Goal: Task Accomplishment & Management: Manage account settings

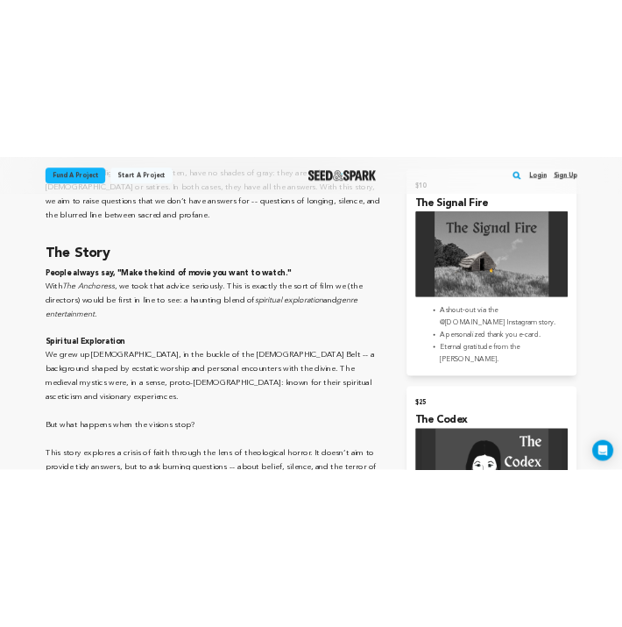
scroll to position [1089, 0]
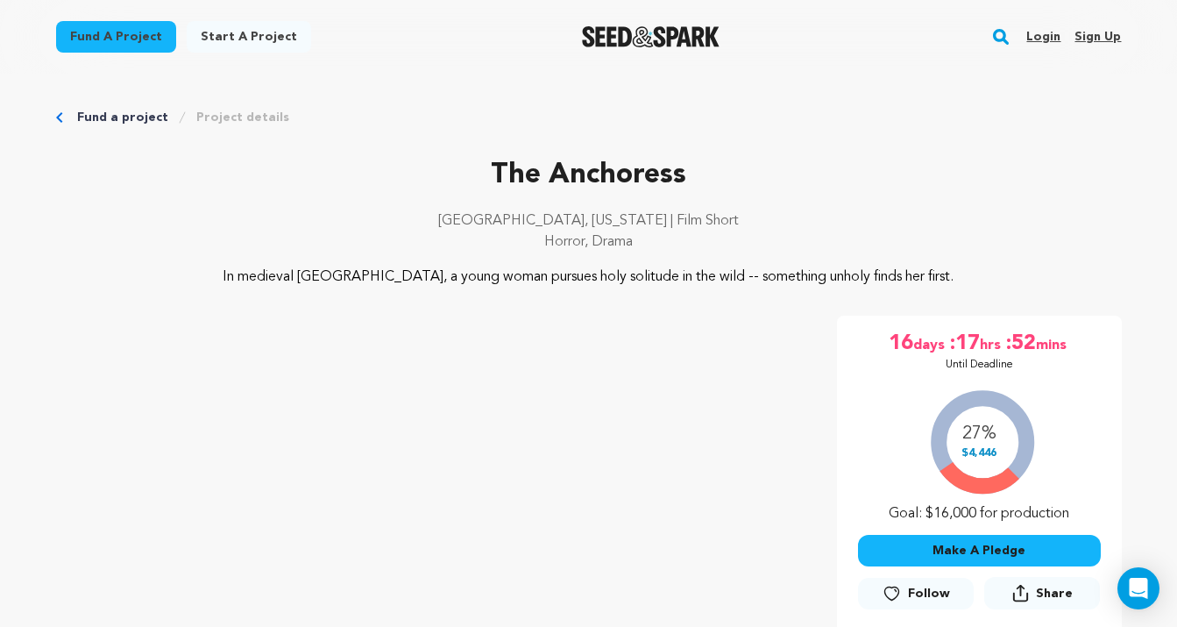
click at [1048, 34] on link "Login" at bounding box center [1044, 37] width 34 height 28
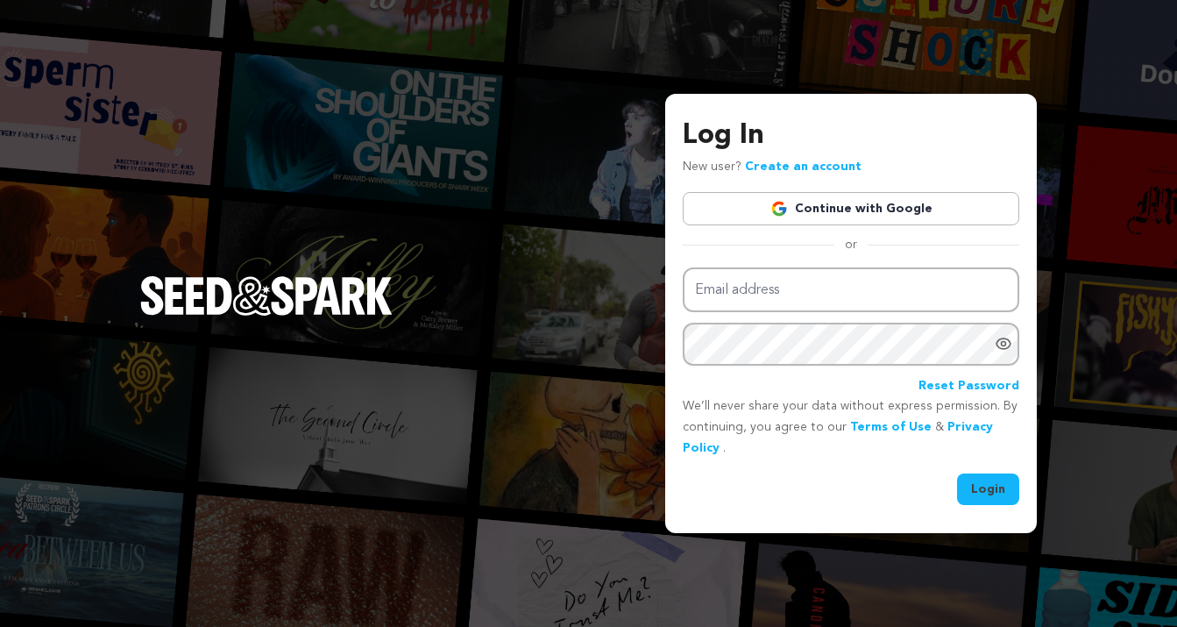
click at [883, 210] on link "Continue with Google" at bounding box center [851, 208] width 337 height 33
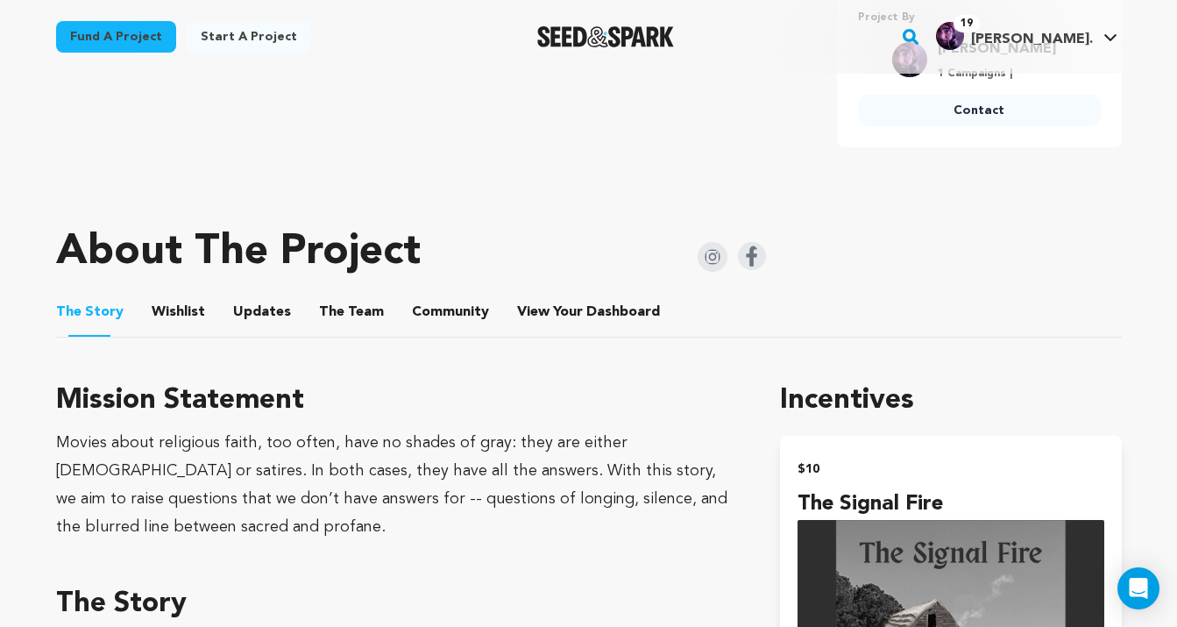
scroll to position [785, 0]
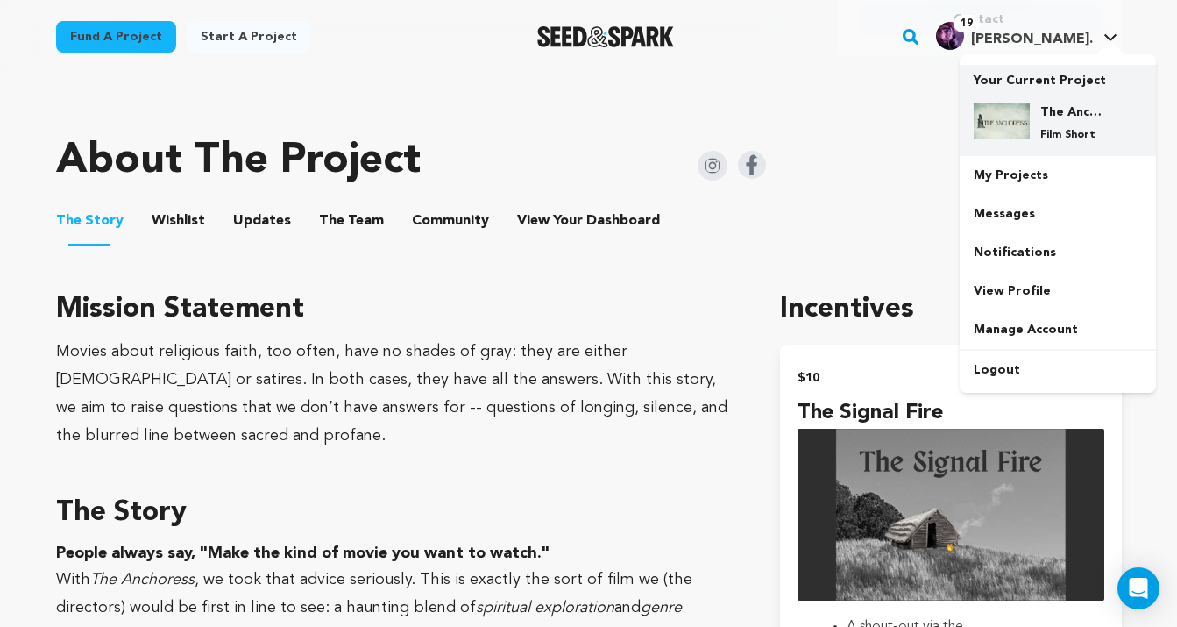
click at [1070, 115] on h4 "The Anchoress" at bounding box center [1072, 112] width 63 height 18
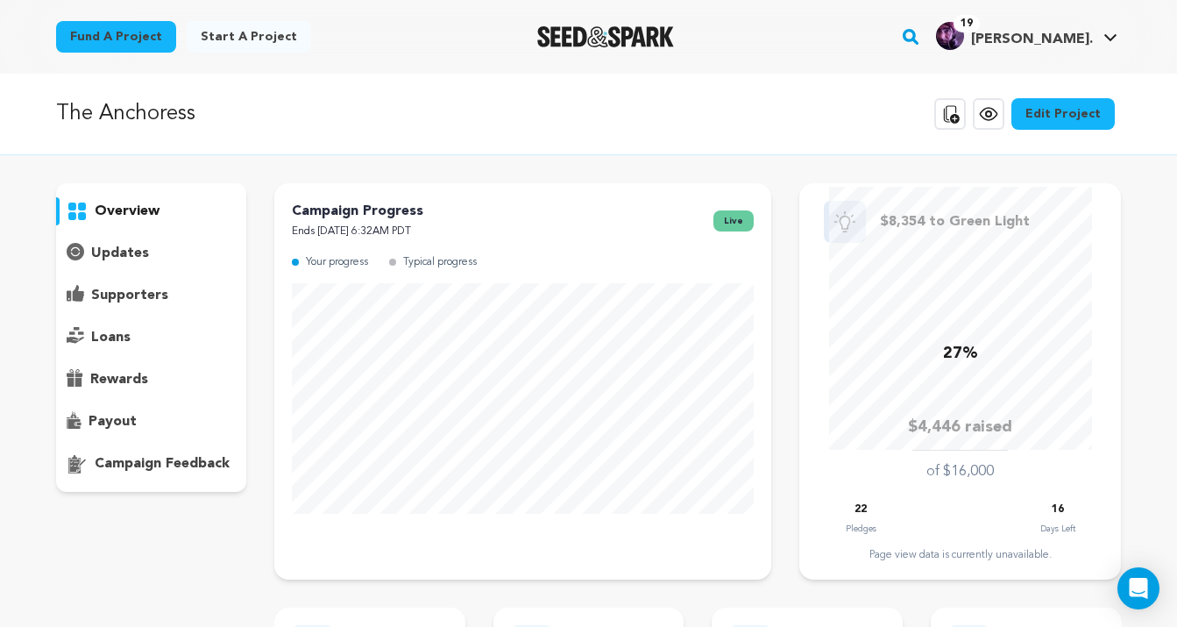
click at [1049, 106] on link "Edit Project" at bounding box center [1063, 114] width 103 height 32
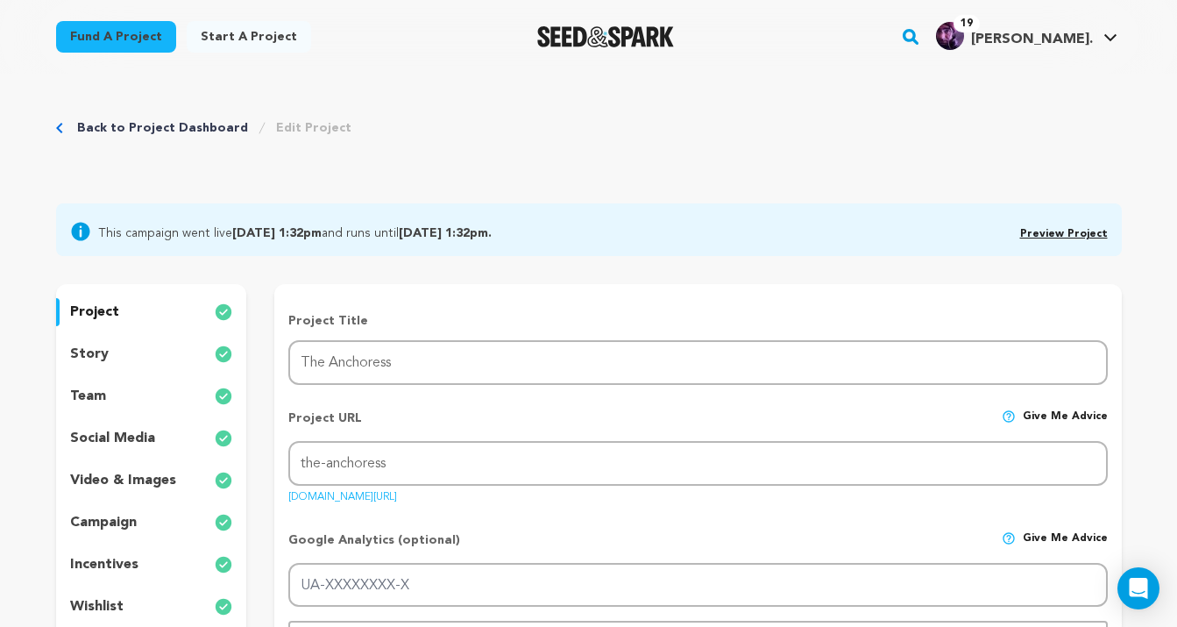
click at [136, 563] on p "incentives" at bounding box center [104, 564] width 68 height 21
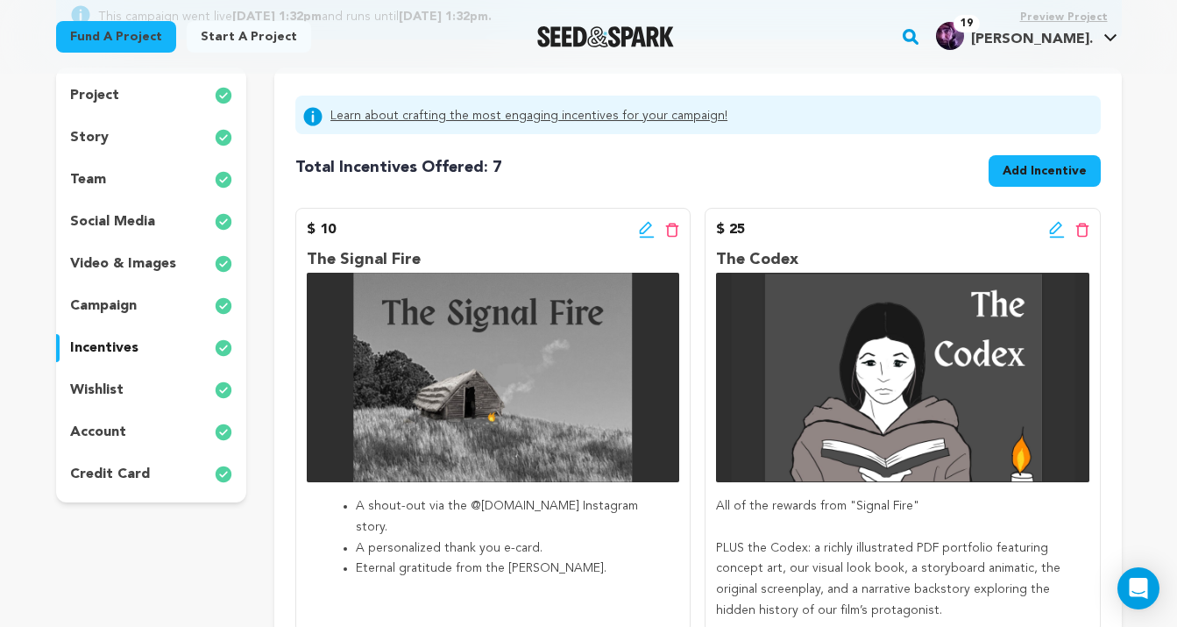
scroll to position [252, 0]
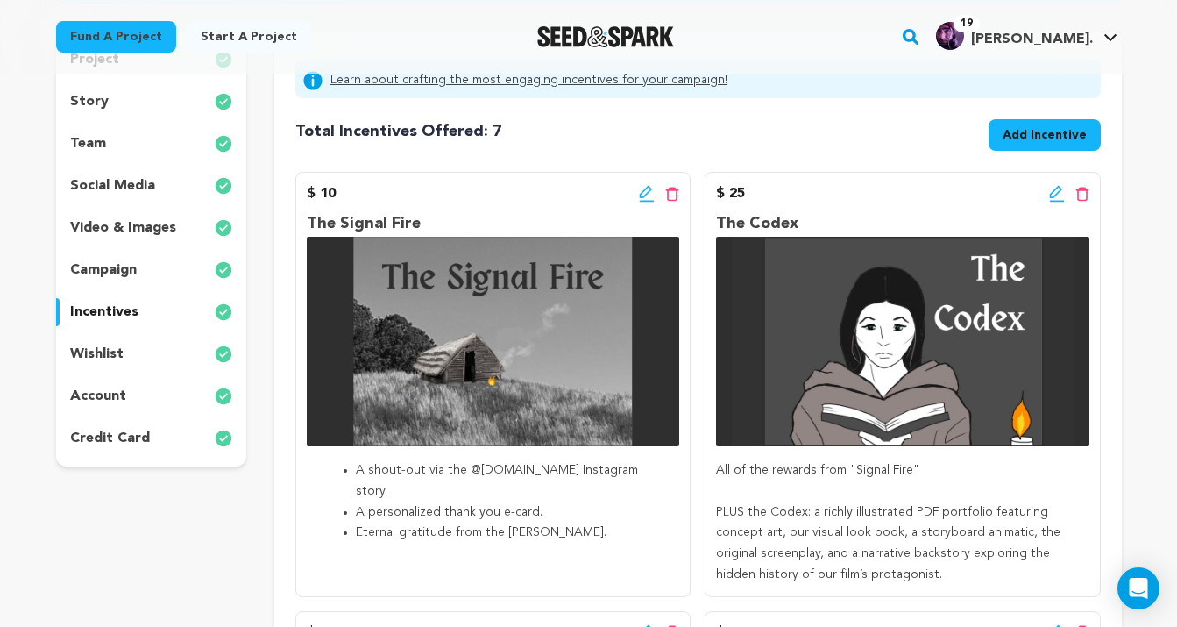
click at [1086, 132] on span "Add Incentive" at bounding box center [1045, 135] width 84 height 18
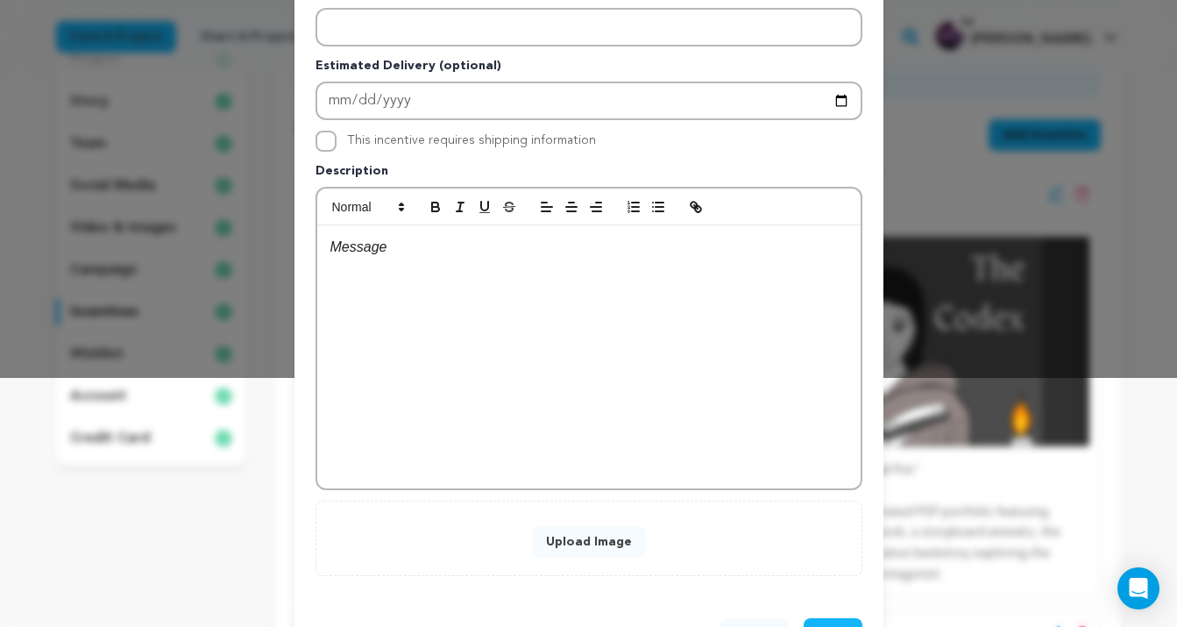
scroll to position [314, 0]
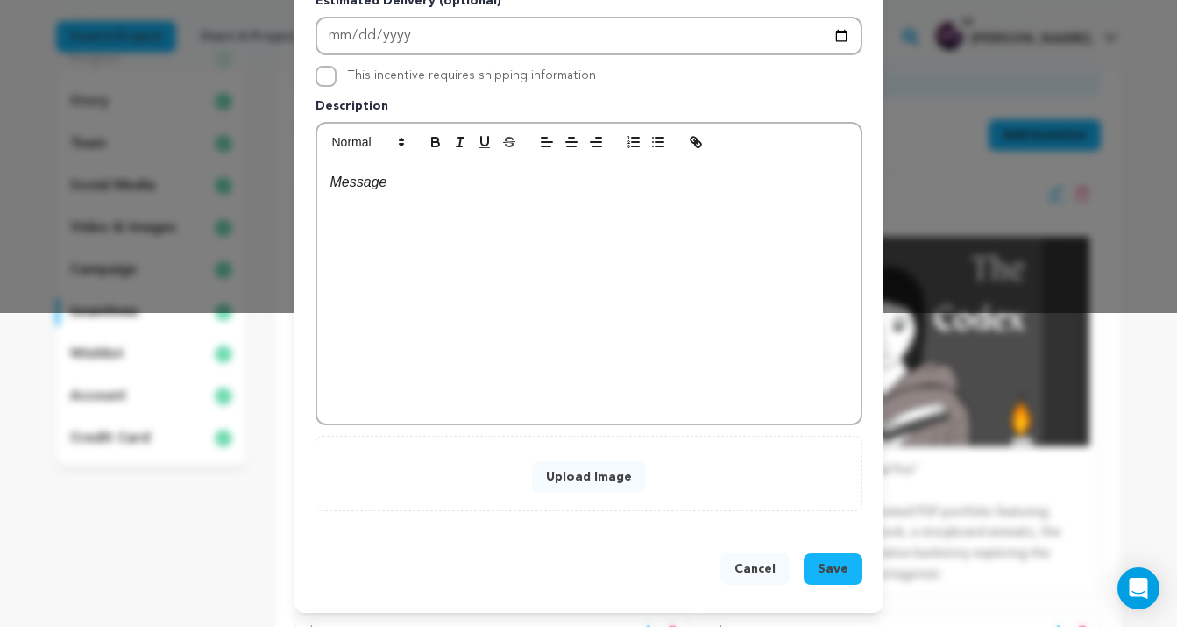
click at [617, 469] on button "Upload Image" at bounding box center [589, 477] width 114 height 32
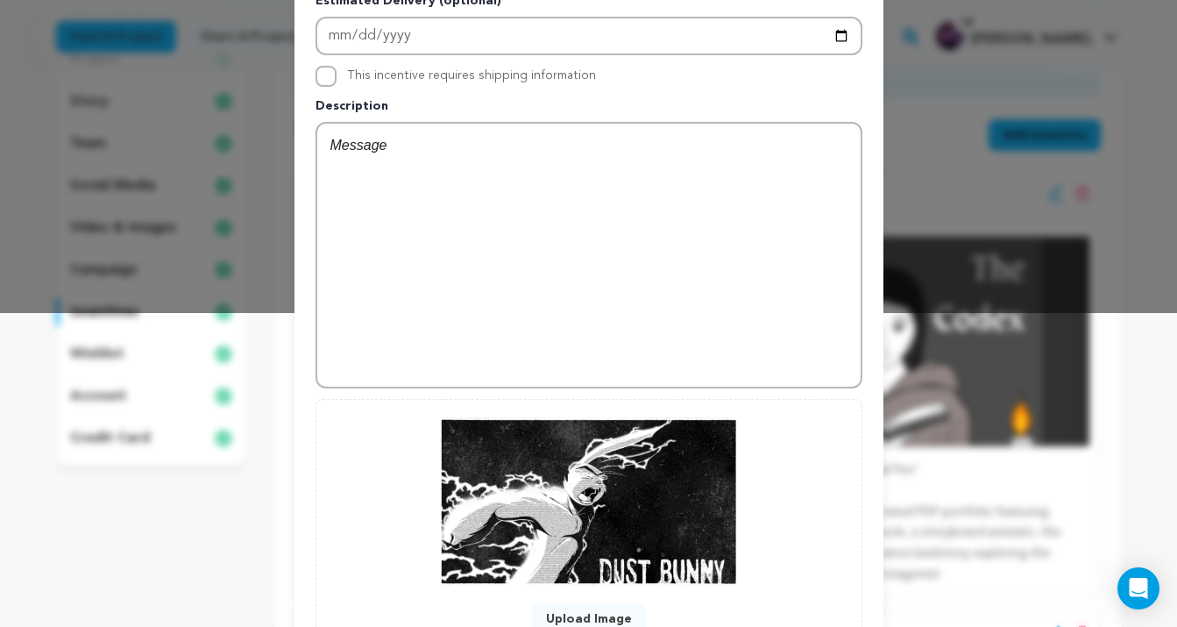
scroll to position [456, 0]
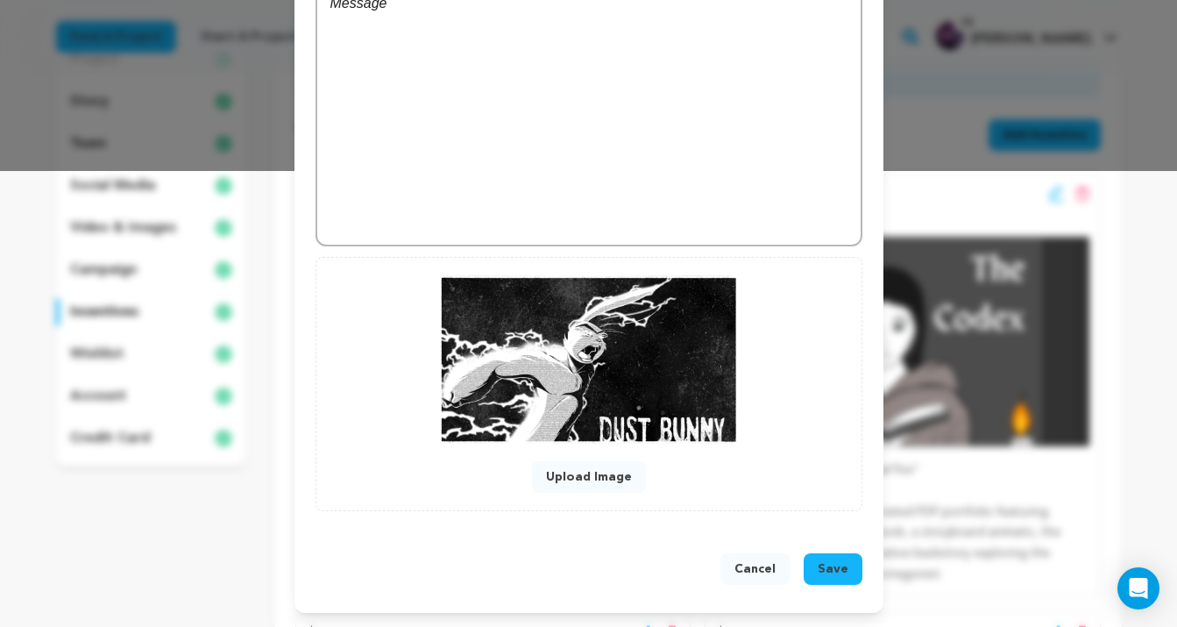
click at [683, 316] on img at bounding box center [588, 359] width 299 height 168
click at [821, 565] on span "Save" at bounding box center [833, 569] width 31 height 18
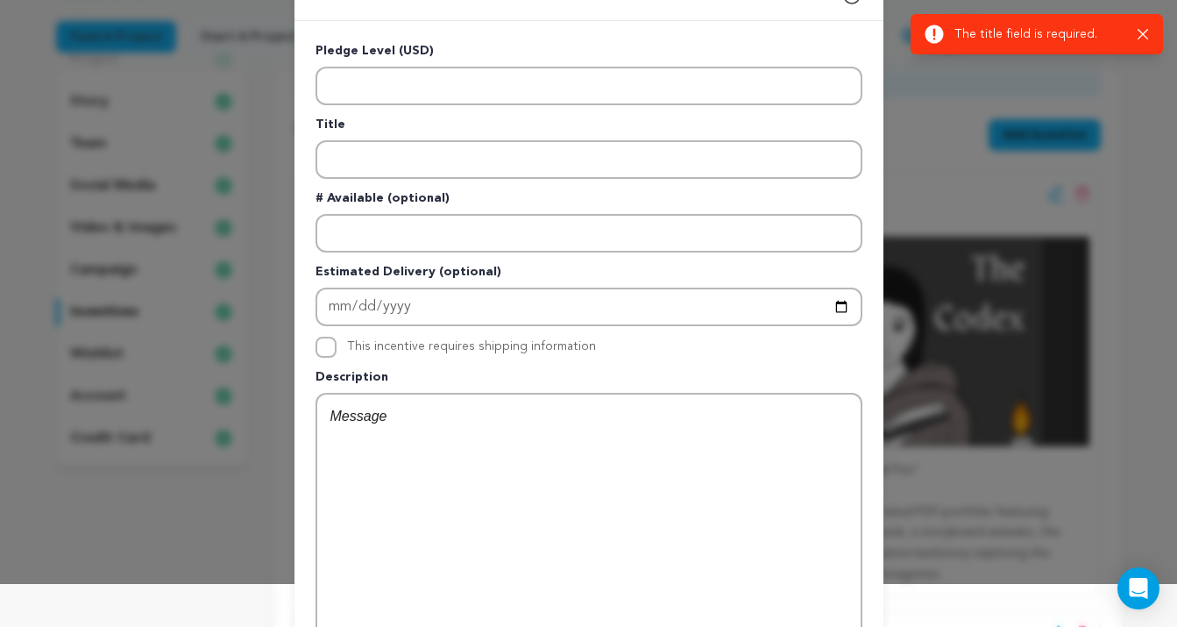
scroll to position [24, 0]
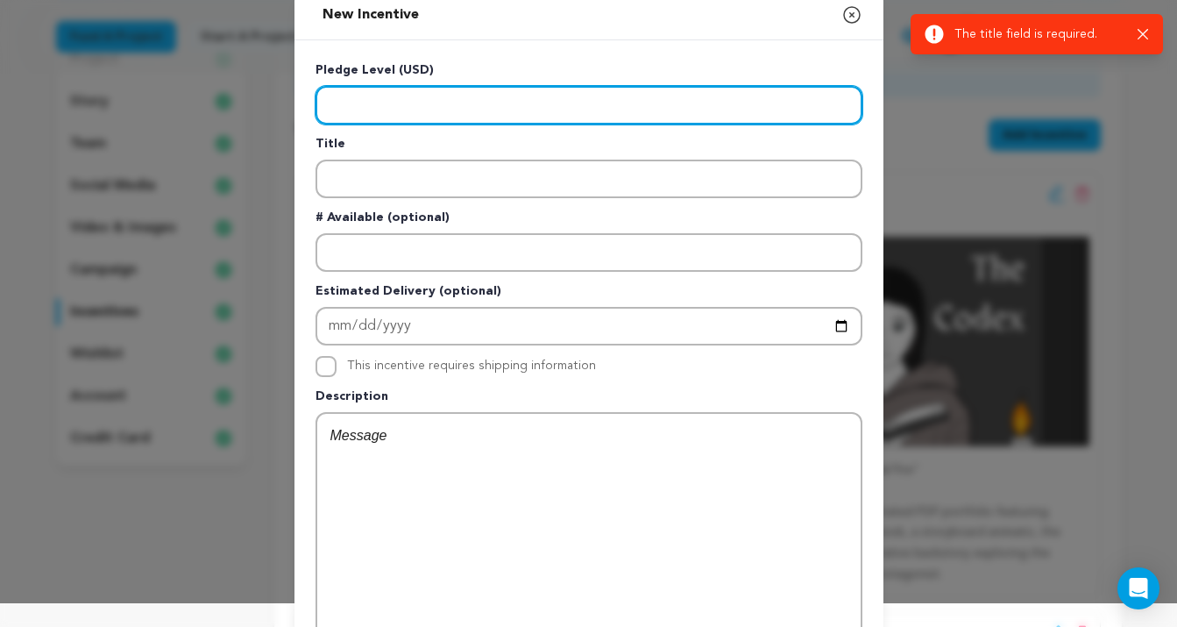
click at [466, 124] on input "Enter level" at bounding box center [589, 105] width 547 height 39
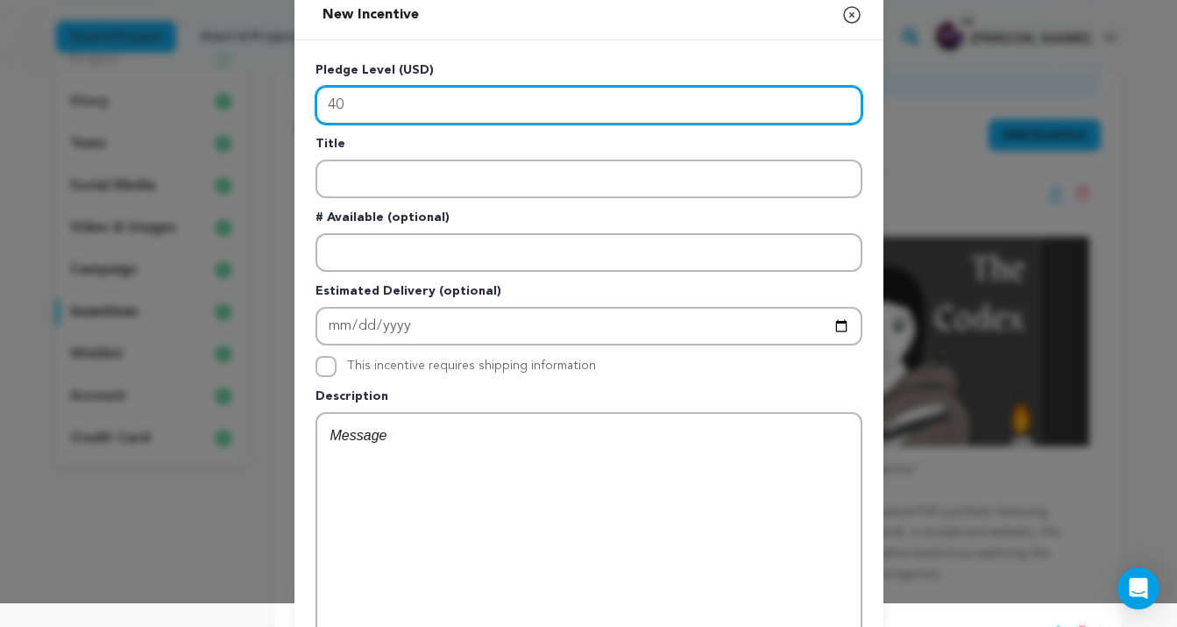
type input "40"
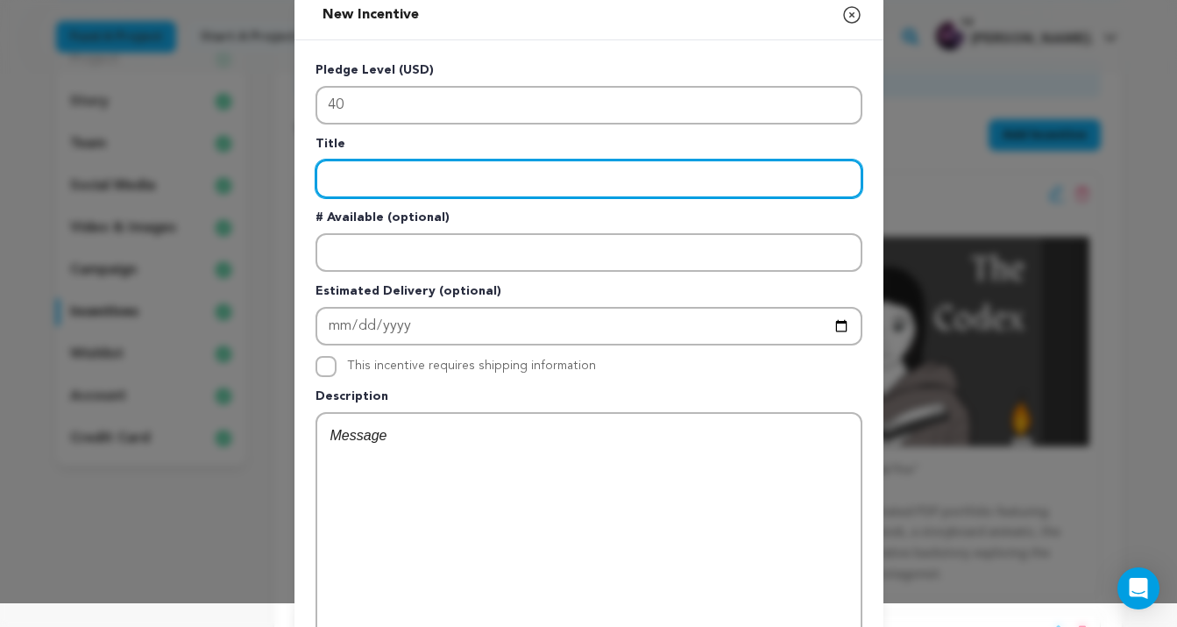
click at [359, 169] on input "Enter title" at bounding box center [589, 179] width 547 height 39
type input "Dust Bunny"
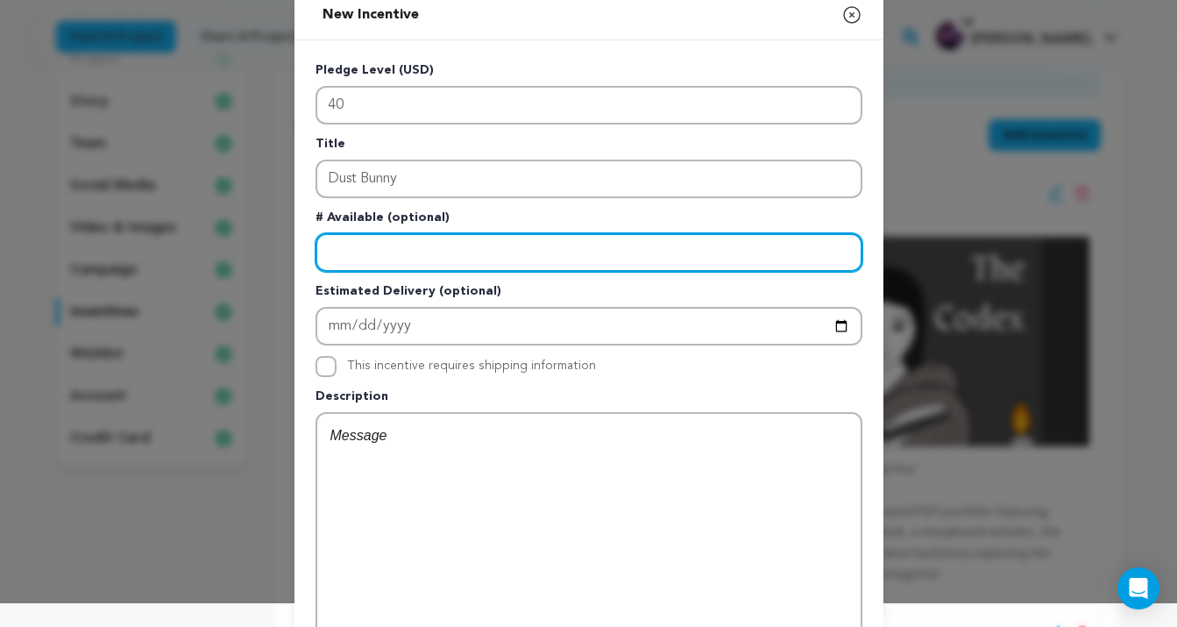
click at [365, 246] on input "Enter number available" at bounding box center [589, 252] width 547 height 39
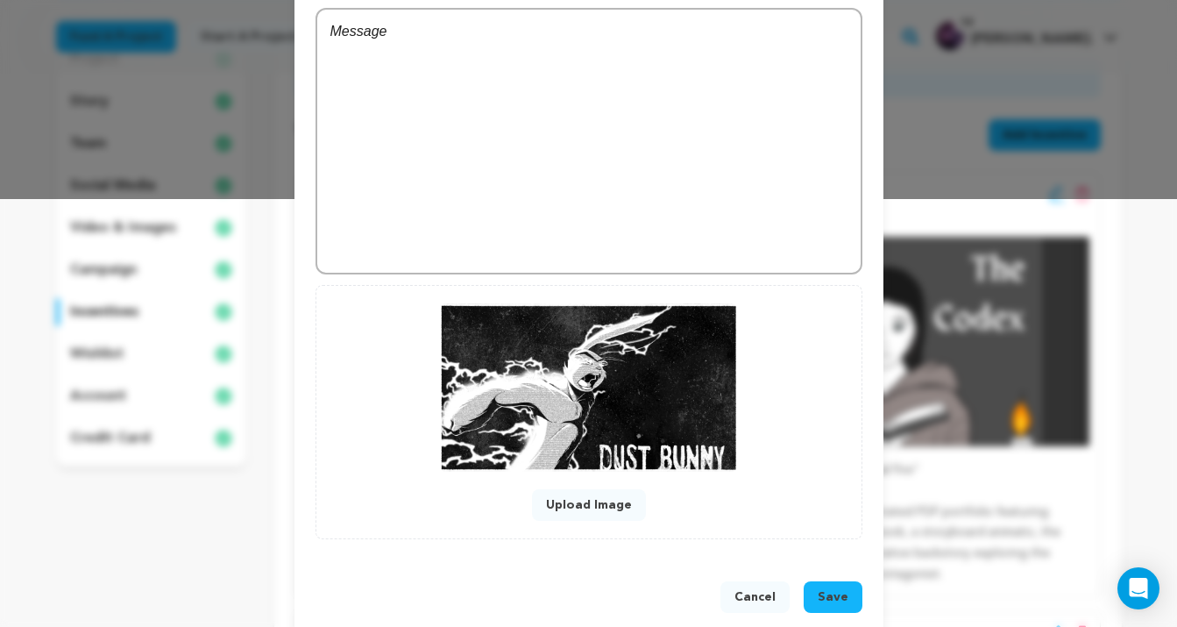
scroll to position [456, 0]
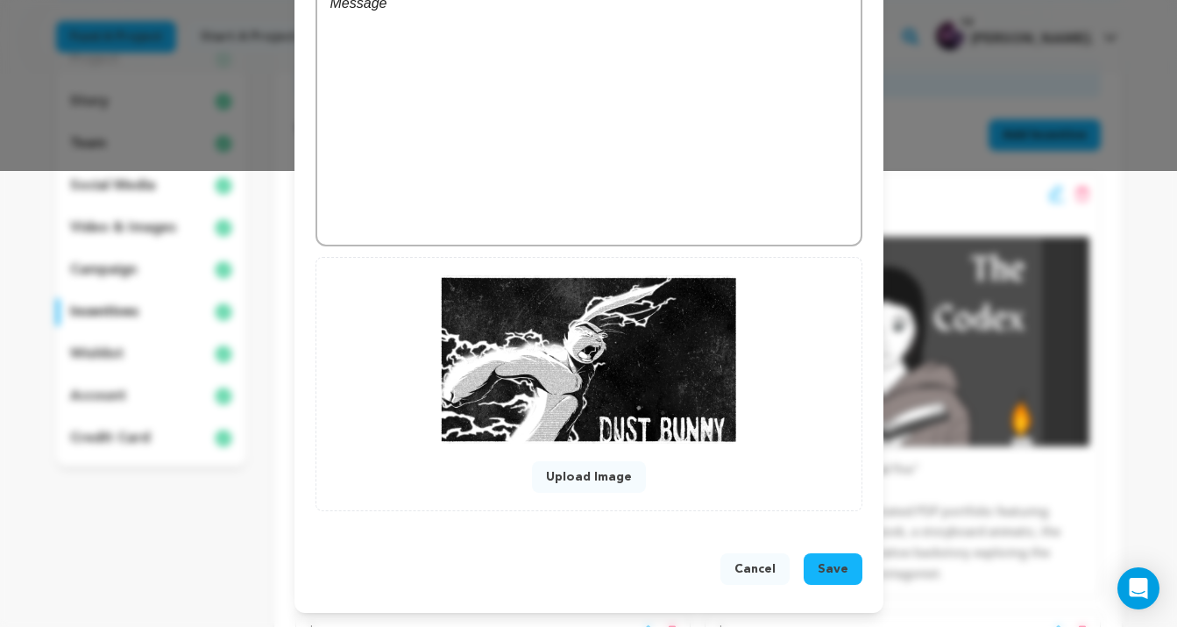
type input "10"
click at [829, 560] on span "Save" at bounding box center [833, 569] width 31 height 18
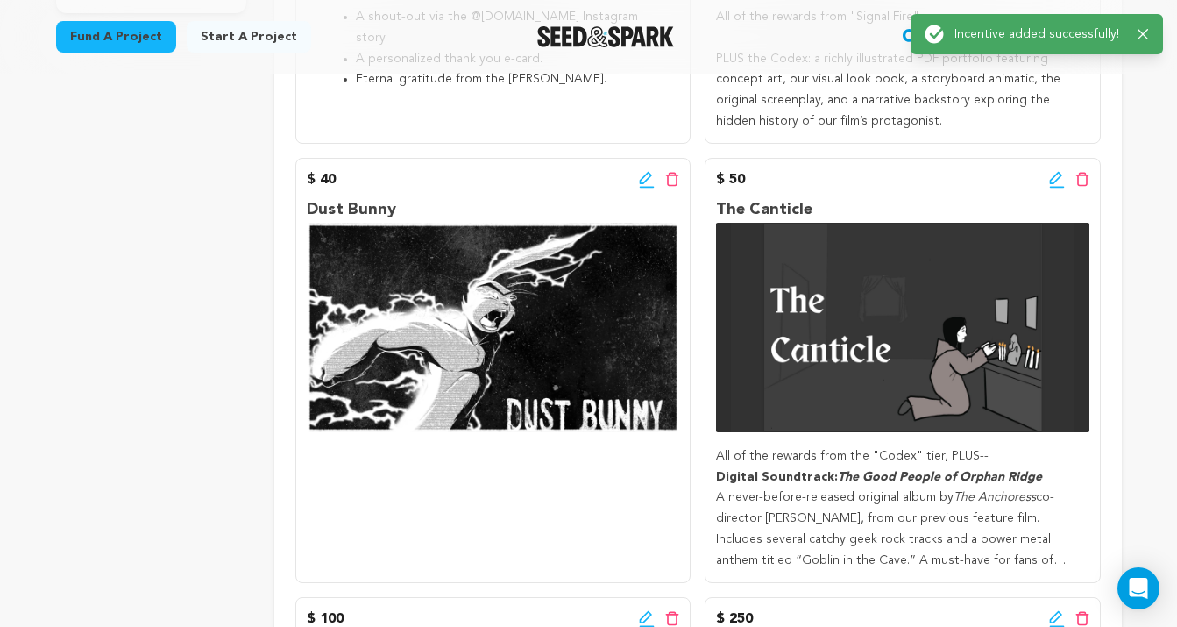
scroll to position [736, 0]
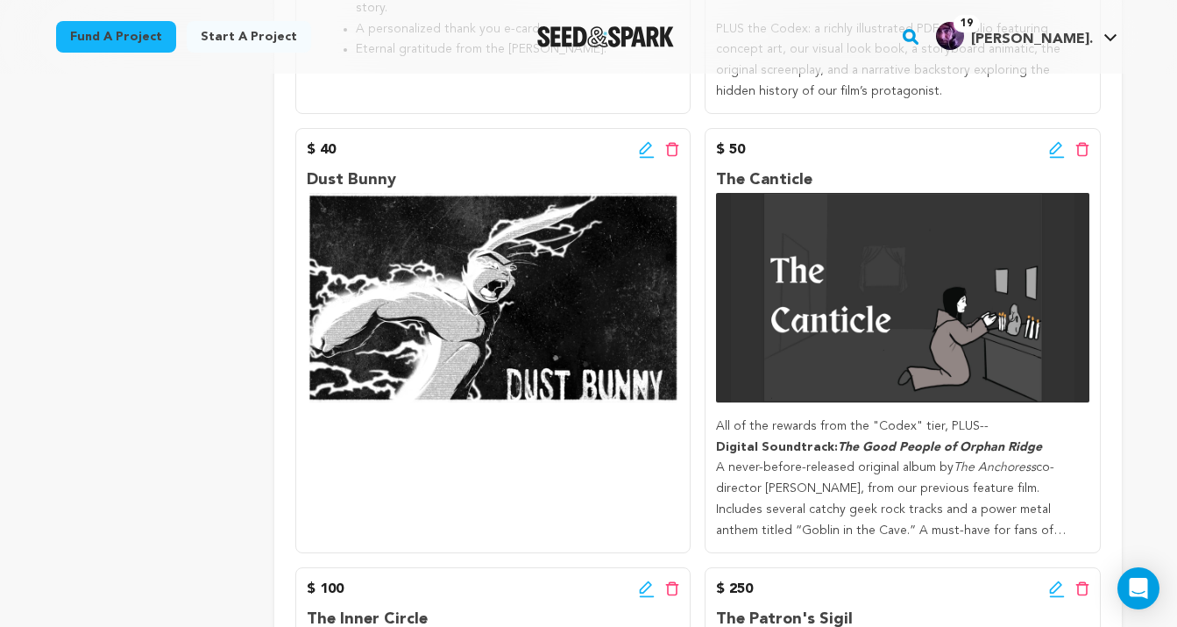
click at [673, 147] on icon at bounding box center [672, 149] width 14 height 15
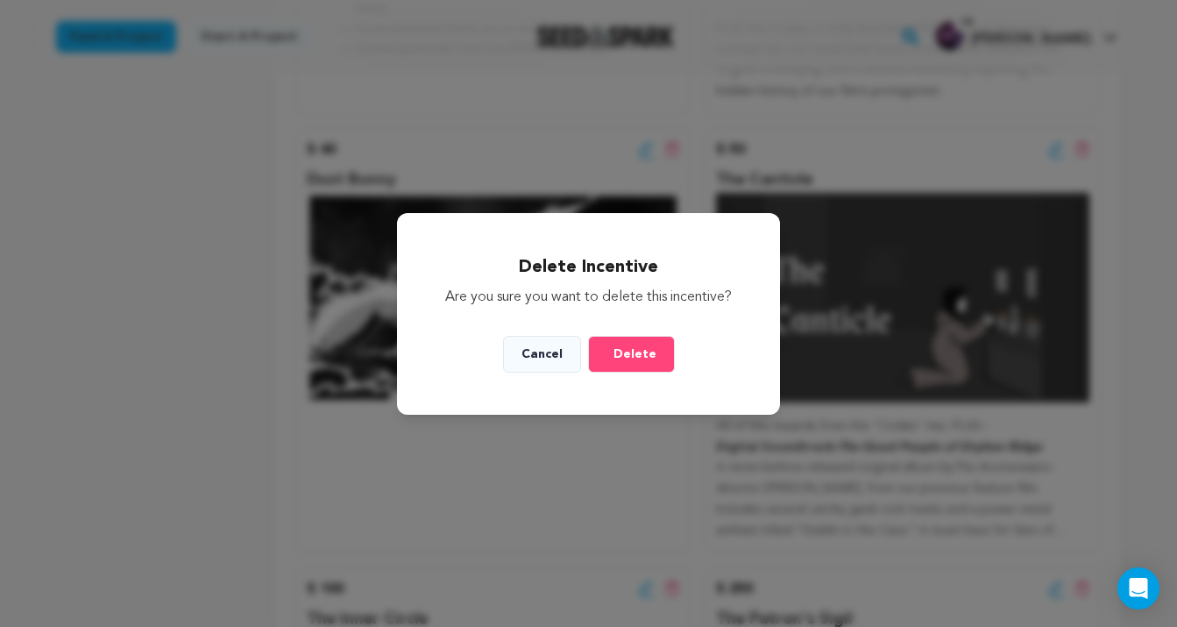
click at [633, 349] on span "Delete" at bounding box center [635, 354] width 43 height 18
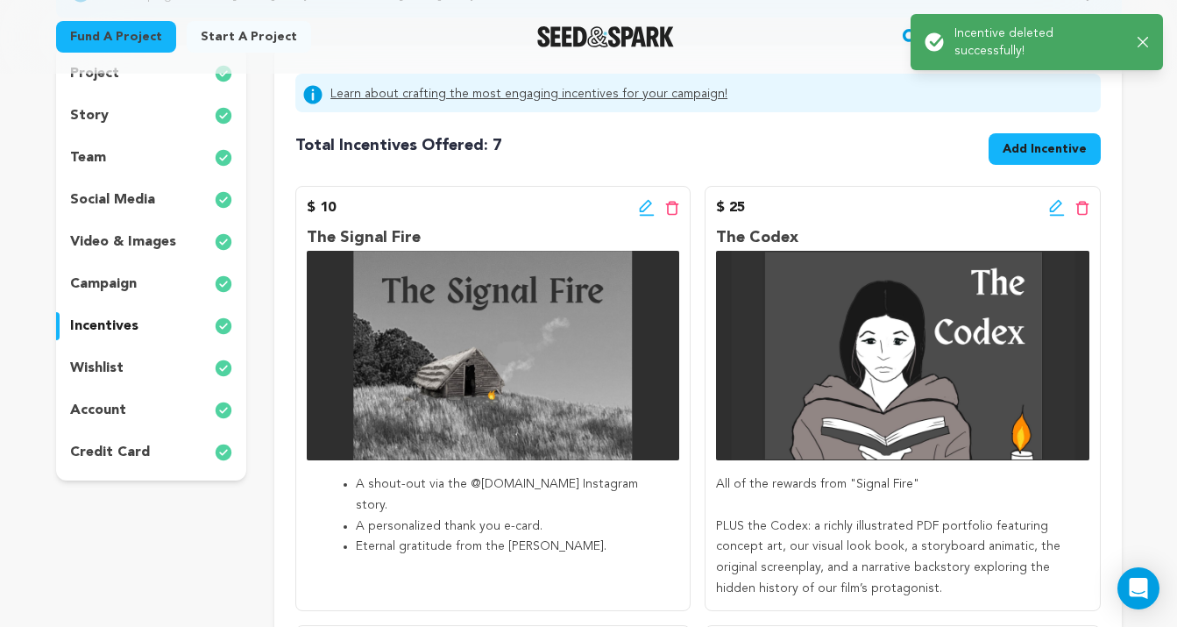
scroll to position [313, 0]
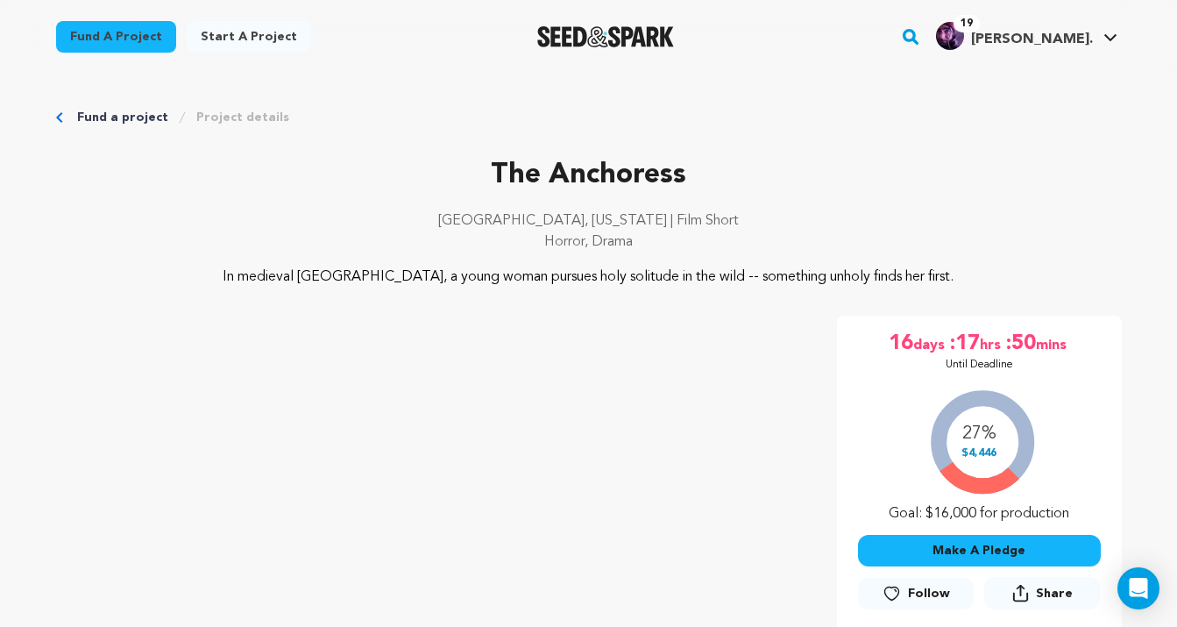
click at [943, 240] on p "Horror, Drama" at bounding box center [589, 241] width 1066 height 21
click at [141, 46] on link "Fund a project" at bounding box center [116, 37] width 120 height 32
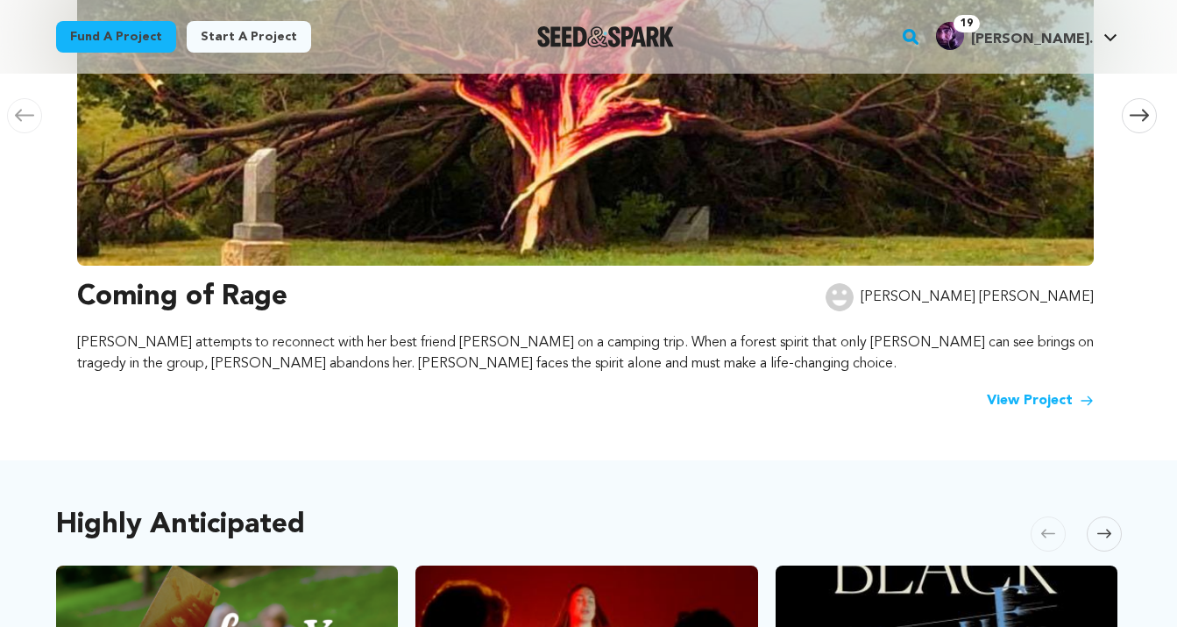
scroll to position [651, 0]
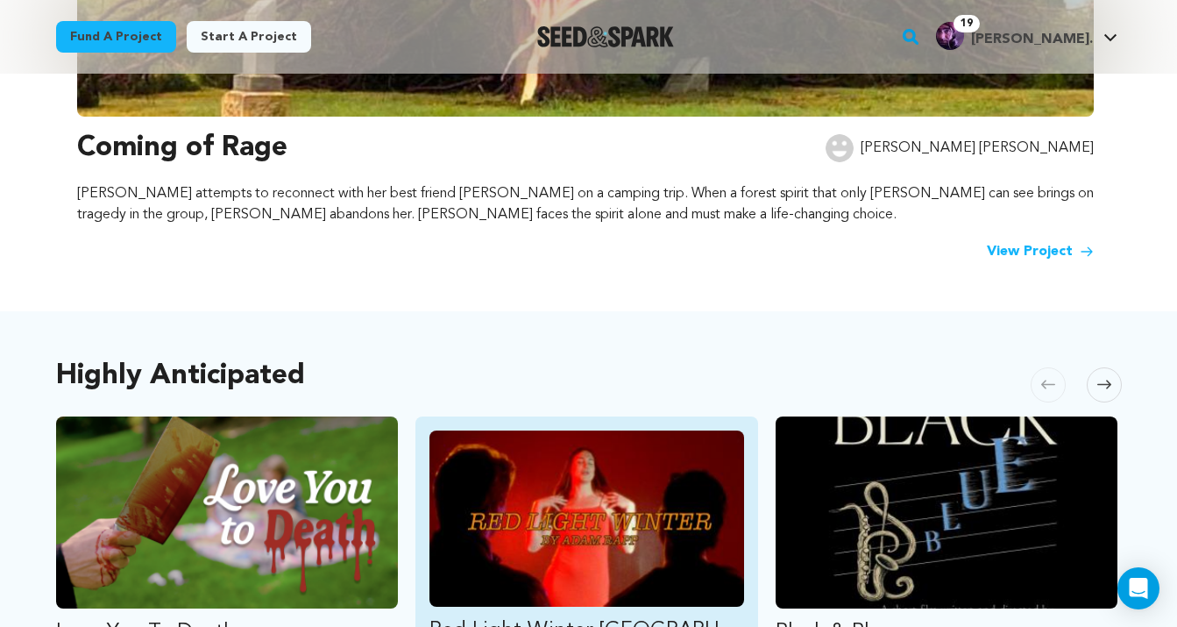
click at [695, 489] on img "Fund Red Light Winter Los Angeles" at bounding box center [587, 518] width 315 height 176
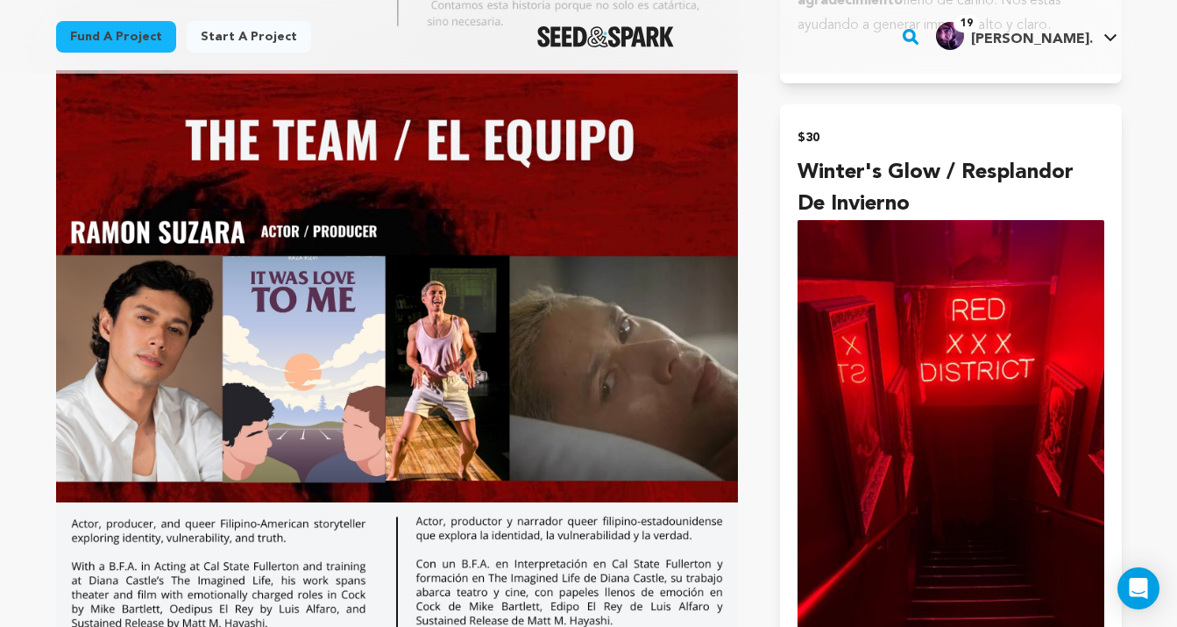
scroll to position [2466, 0]
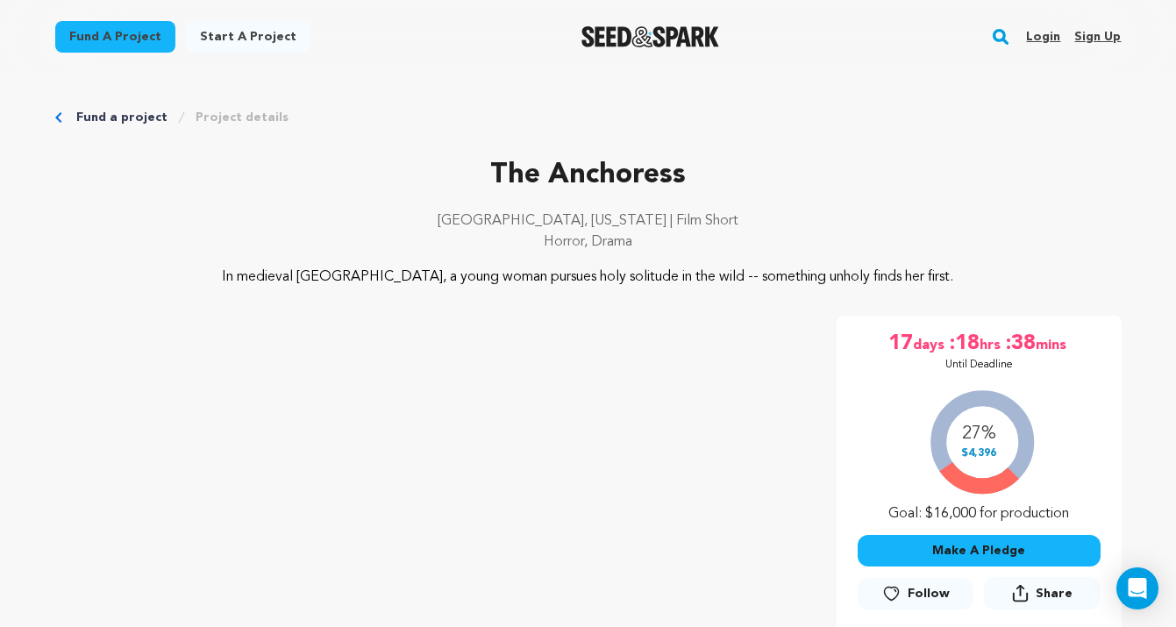
scroll to position [3923, 0]
